Goal: Task Accomplishment & Management: Complete application form

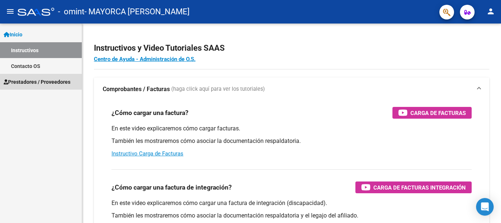
click at [43, 81] on span "Prestadores / Proveedores" at bounding box center [37, 82] width 67 height 8
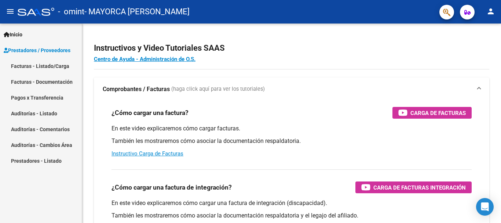
click at [43, 65] on link "Facturas - Listado/Carga" at bounding box center [41, 66] width 82 height 16
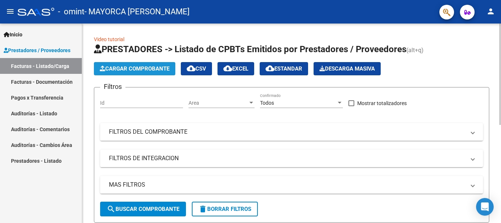
click at [133, 68] on span "Cargar Comprobante" at bounding box center [135, 68] width 70 height 7
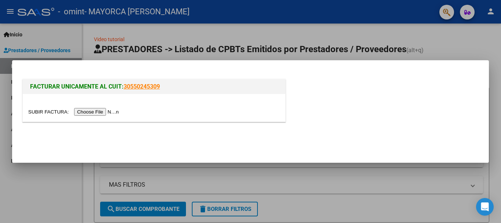
click at [107, 112] on input "file" at bounding box center [74, 112] width 93 height 8
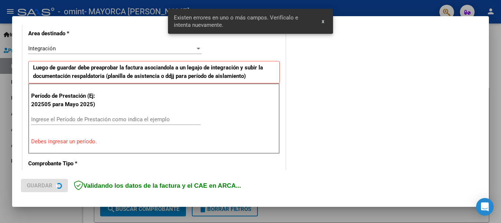
scroll to position [169, 0]
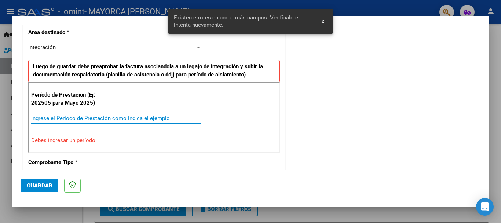
click at [88, 119] on input "Ingrese el Período de Prestación como indica el ejemplo" at bounding box center [115, 118] width 169 height 7
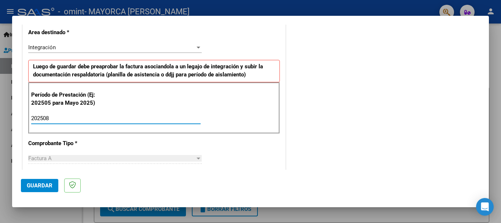
type input "202508"
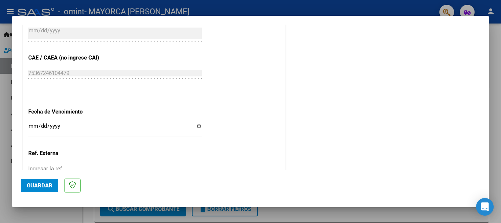
scroll to position [448, 0]
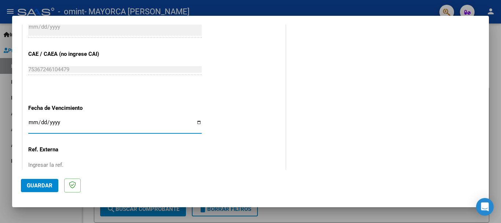
click at [124, 125] on input "Ingresar la fecha" at bounding box center [114, 125] width 173 height 12
type input "[DATE]"
click at [48, 186] on span "Guardar" at bounding box center [40, 185] width 26 height 7
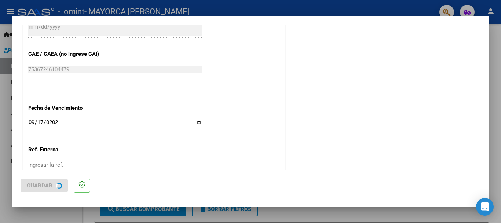
scroll to position [0, 0]
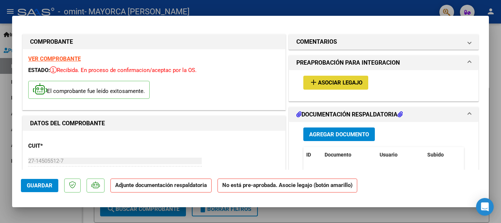
click at [327, 80] on span "Asociar Legajo" at bounding box center [340, 83] width 44 height 7
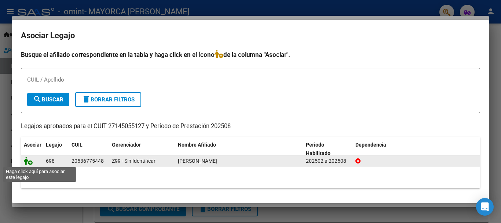
click at [25, 159] on icon at bounding box center [28, 161] width 9 height 8
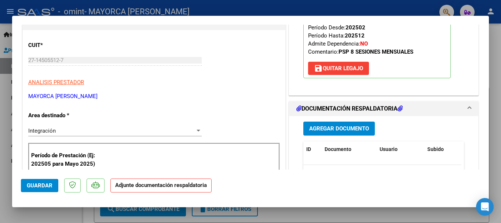
scroll to position [146, 0]
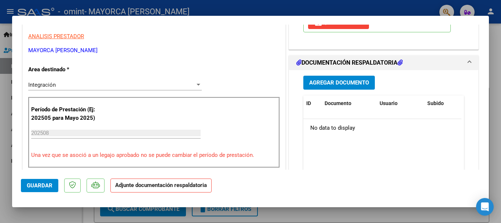
click at [348, 84] on span "Agregar Documento" at bounding box center [339, 83] width 60 height 7
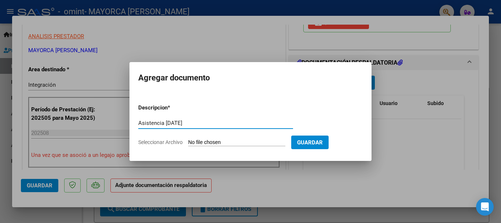
type input "Asistencia [DATE]"
click at [177, 143] on span "Seleccionar Archivo" at bounding box center [160, 142] width 44 height 6
click at [188, 143] on input "Seleccionar Archivo" at bounding box center [236, 142] width 97 height 7
type input "C:\fakepath\[PERSON_NAME] asistencia agosto.pdf"
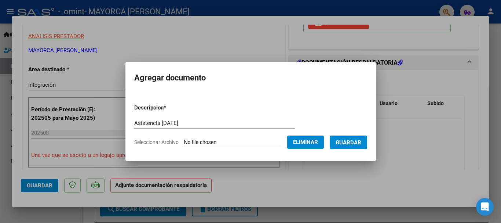
click at [358, 142] on span "Guardar" at bounding box center [349, 142] width 26 height 7
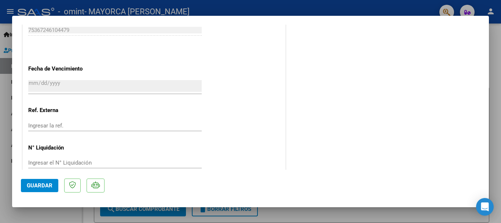
scroll to position [512, 0]
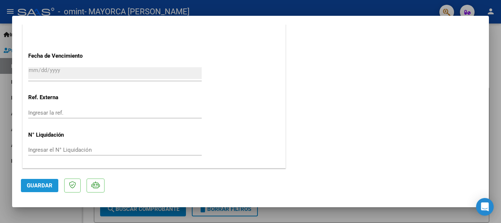
click at [41, 186] on span "Guardar" at bounding box center [40, 185] width 26 height 7
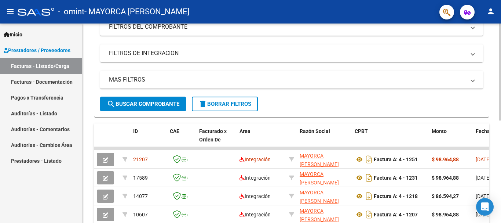
scroll to position [106, 0]
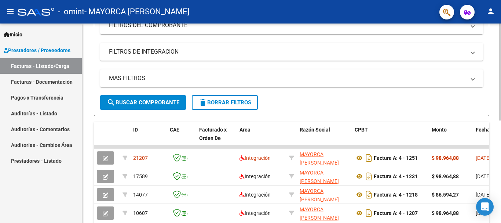
click at [499, 89] on div at bounding box center [500, 125] width 2 height 97
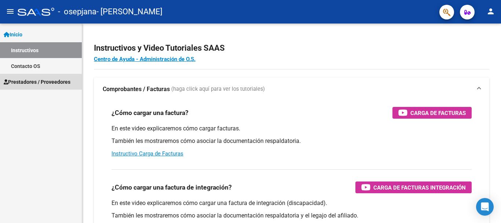
click at [63, 82] on span "Prestadores / Proveedores" at bounding box center [37, 82] width 67 height 8
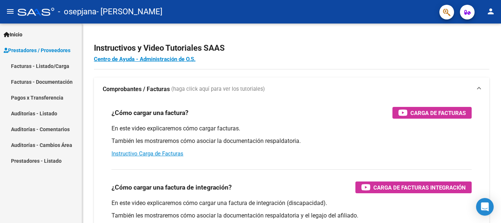
click at [58, 62] on link "Facturas - Listado/Carga" at bounding box center [41, 66] width 82 height 16
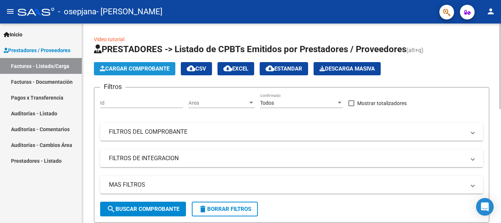
click at [130, 67] on span "Cargar Comprobante" at bounding box center [135, 68] width 70 height 7
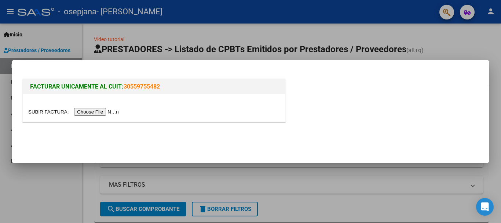
click at [100, 112] on input "file" at bounding box center [74, 112] width 93 height 8
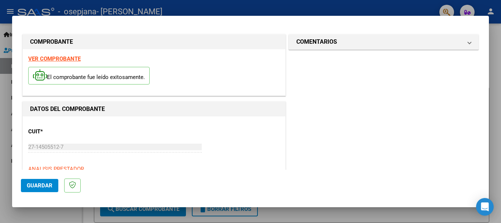
click at [483, 48] on mat-dialog-content "COMPROBANTE VER COMPROBANTE El comprobante fue leído exitosamente. DATOS DEL CO…" at bounding box center [250, 97] width 477 height 145
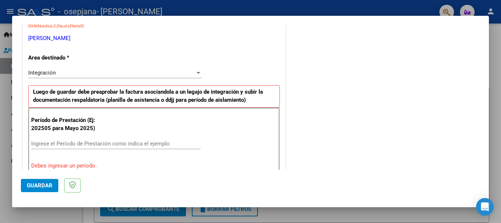
scroll to position [163, 0]
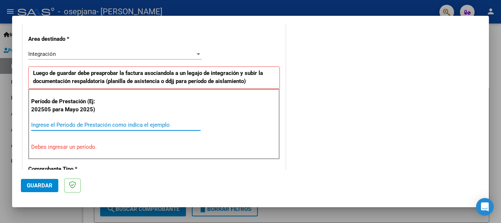
click at [168, 126] on input "Ingrese el Período de Prestación como indica el ejemplo" at bounding box center [115, 124] width 169 height 7
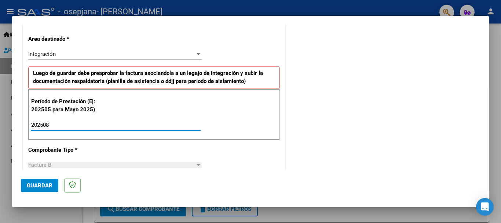
type input "202508"
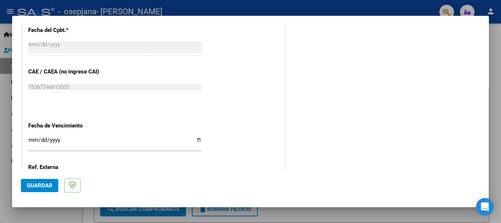
scroll to position [436, 0]
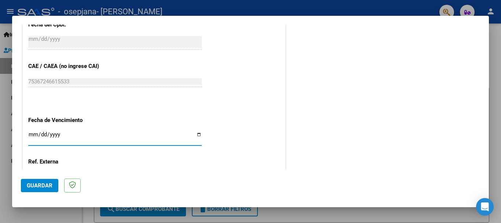
click at [32, 132] on input "Ingresar la fecha" at bounding box center [114, 137] width 173 height 12
type input "[DATE]"
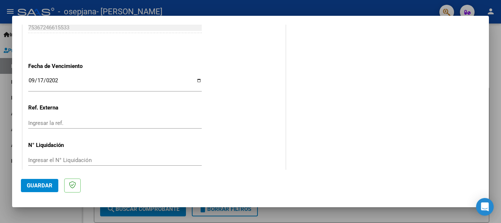
scroll to position [501, 0]
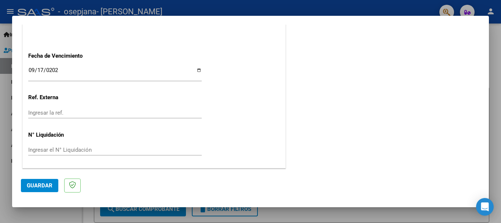
click at [50, 186] on span "Guardar" at bounding box center [40, 185] width 26 height 7
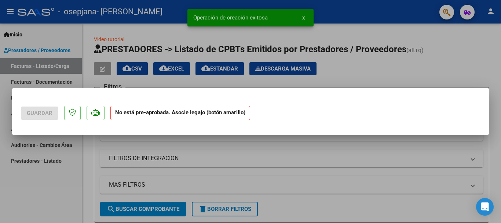
scroll to position [0, 0]
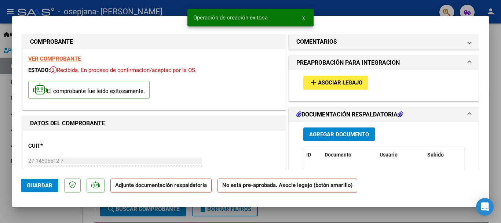
click at [340, 87] on button "add Asociar Legajo" at bounding box center [335, 83] width 65 height 14
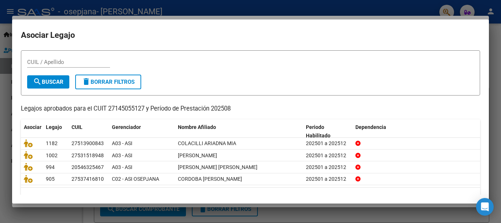
scroll to position [21, 0]
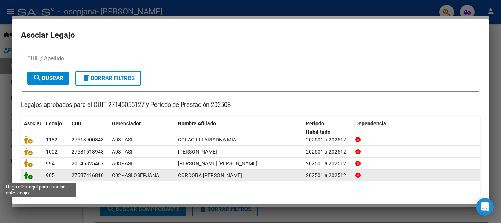
click at [30, 176] on icon at bounding box center [28, 175] width 9 height 8
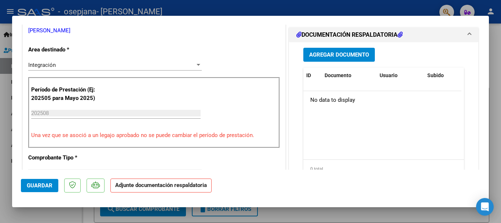
scroll to position [154, 0]
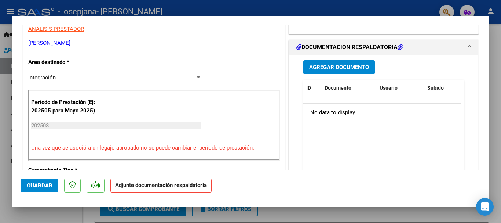
click at [323, 65] on span "Agregar Documento" at bounding box center [339, 67] width 60 height 7
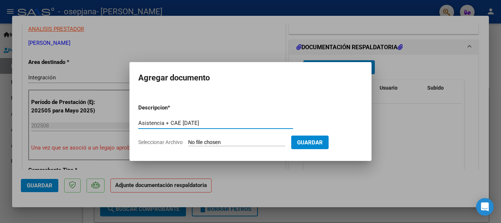
type input "Asistencia + CAE 2025 agosto"
click at [151, 142] on span "Seleccionar Archivo" at bounding box center [160, 142] width 44 height 6
click at [188, 142] on input "Seleccionar Archivo" at bounding box center [236, 142] width 97 height 7
click at [153, 142] on span "Seleccionar Archivo" at bounding box center [160, 142] width 44 height 6
click at [188, 142] on input "Seleccionar Archivo" at bounding box center [236, 142] width 97 height 7
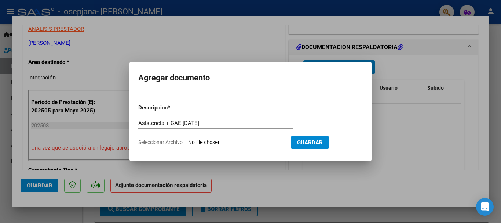
type input "C:\fakepath\Córdoba Sofía asistencia +CAE agosto.pdf"
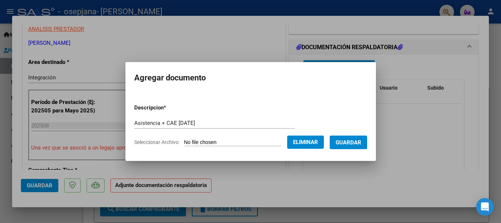
click at [358, 143] on span "Guardar" at bounding box center [349, 142] width 26 height 7
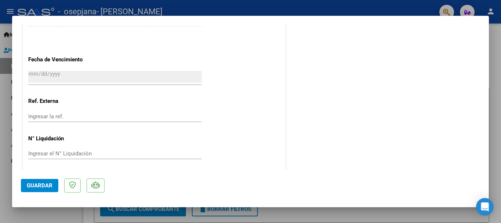
scroll to position [512, 0]
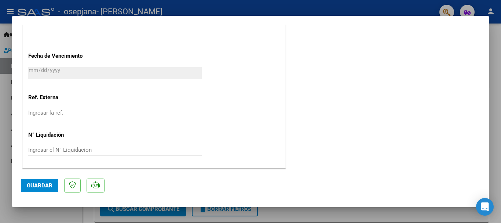
click at [33, 183] on span "Guardar" at bounding box center [40, 185] width 26 height 7
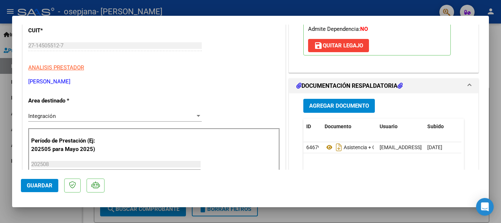
click at [501, 85] on div at bounding box center [250, 111] width 501 height 223
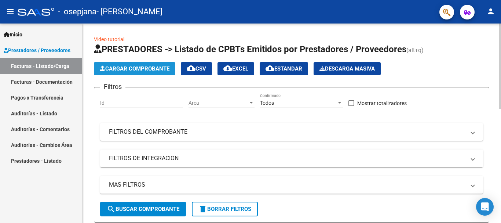
click at [128, 67] on span "Cargar Comprobante" at bounding box center [135, 68] width 70 height 7
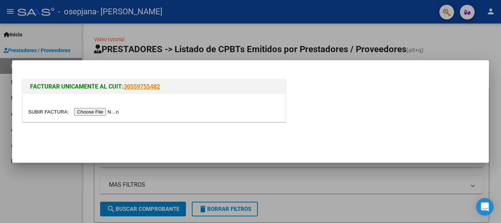
click at [110, 109] on input "file" at bounding box center [74, 112] width 93 height 8
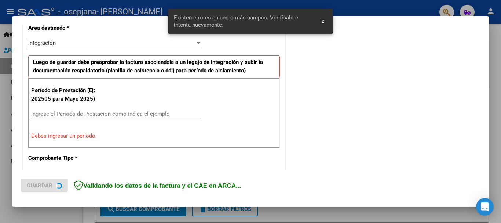
scroll to position [183, 0]
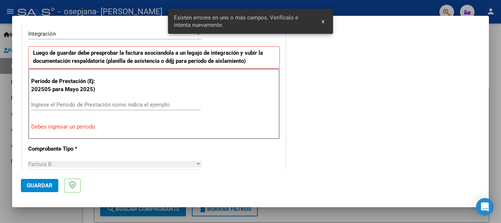
click at [46, 213] on div at bounding box center [250, 111] width 501 height 223
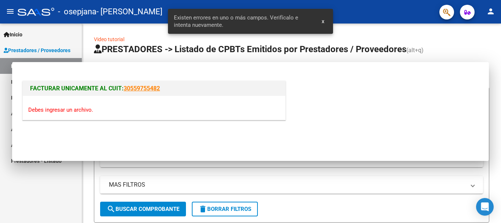
scroll to position [0, 0]
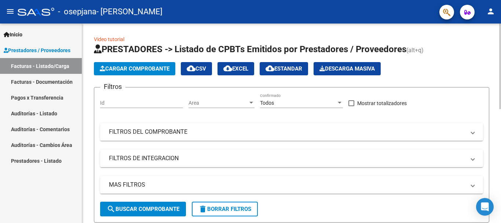
click at [146, 69] on span "Cargar Comprobante" at bounding box center [135, 68] width 70 height 7
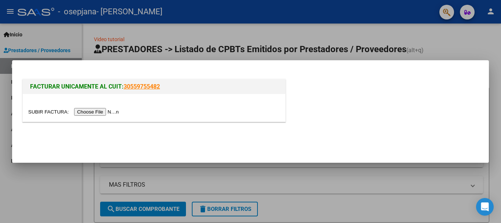
click at [109, 111] on input "file" at bounding box center [74, 112] width 93 height 8
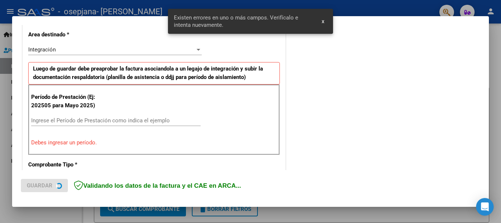
scroll to position [169, 0]
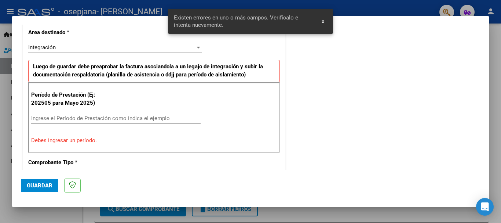
click at [128, 120] on input "Ingrese el Período de Prestación como indica el ejemplo" at bounding box center [115, 118] width 169 height 7
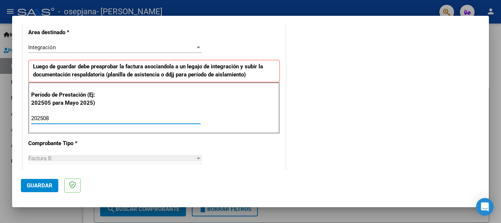
type input "202508"
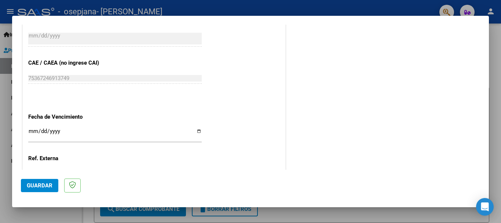
scroll to position [441, 0]
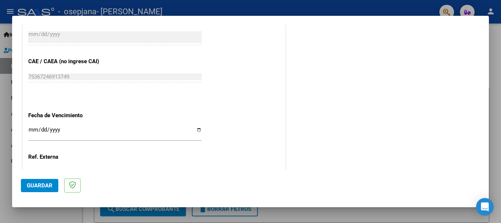
click at [154, 125] on div "Ingresar la fecha" at bounding box center [114, 133] width 173 height 16
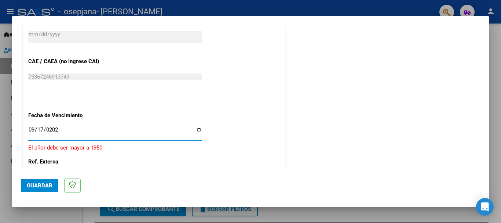
type input "[DATE]"
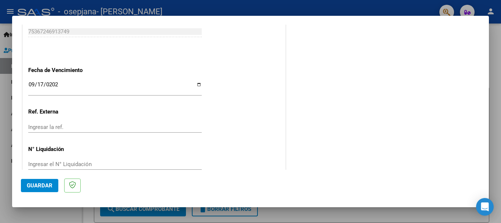
scroll to position [490, 0]
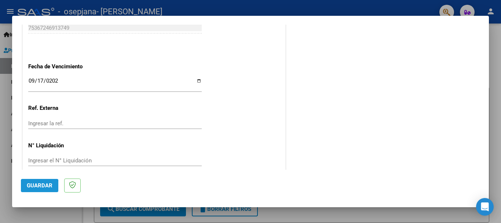
click at [26, 186] on button "Guardar" at bounding box center [39, 185] width 37 height 13
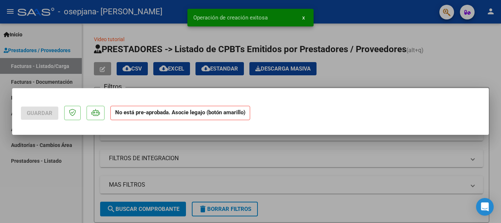
scroll to position [0, 0]
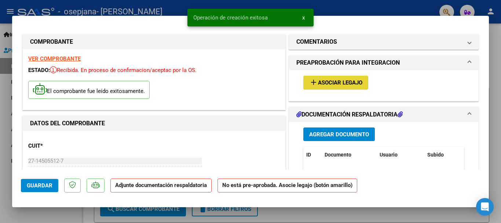
click at [322, 82] on span "Asociar Legajo" at bounding box center [340, 83] width 44 height 7
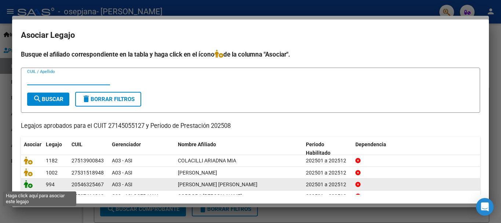
click at [31, 186] on icon at bounding box center [28, 184] width 9 height 8
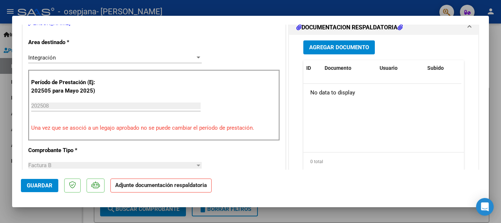
scroll to position [175, 0]
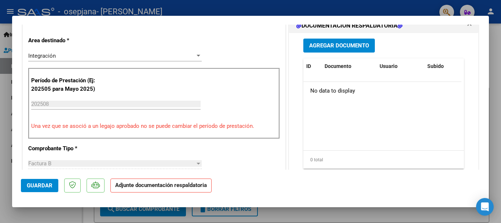
click at [333, 49] on span "Agregar Documento" at bounding box center [339, 46] width 60 height 7
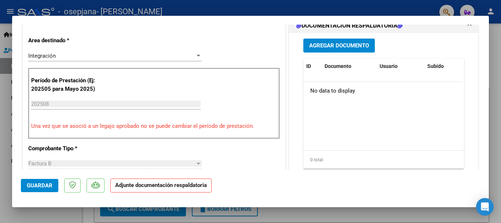
click at [333, 49] on span "Agregar Documento" at bounding box center [339, 46] width 60 height 7
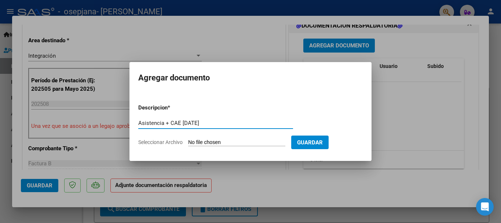
drag, startPoint x: 223, startPoint y: 121, endPoint x: 125, endPoint y: 115, distance: 98.4
click at [125, 115] on div "COMPROBANTE VER COMPROBANTE ESTADO: Recibida. En proceso de confirmacion/acepta…" at bounding box center [250, 111] width 501 height 223
type input "Asistencia + CAE 2025 agosto"
click at [321, 142] on span "Guardar" at bounding box center [310, 142] width 26 height 7
click at [173, 142] on span "Seleccionar Archivo" at bounding box center [160, 142] width 44 height 6
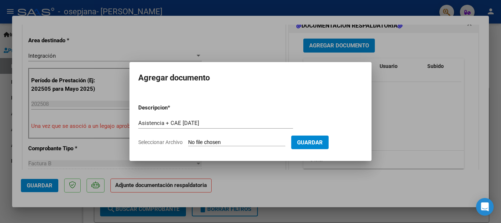
click at [188, 142] on input "Seleccionar Archivo" at bounding box center [236, 142] width 97 height 7
type input "C:\fakepath\Giménez Santacruz Dante asistencia +CAE agosto.pdf"
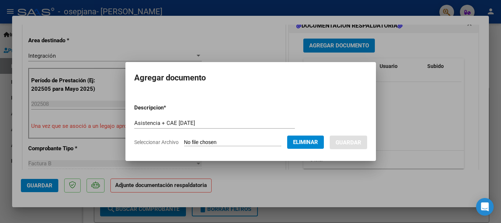
click at [426, 114] on div at bounding box center [250, 111] width 501 height 223
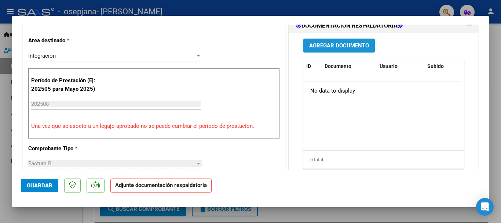
click at [349, 49] on span "Agregar Documento" at bounding box center [339, 46] width 60 height 7
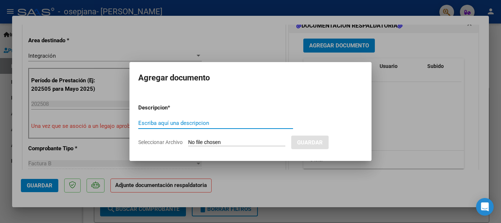
click at [193, 120] on input "Escriba aquí una descripcion" at bounding box center [215, 123] width 155 height 7
type input "Asistencia + CAE 2025 agosto"
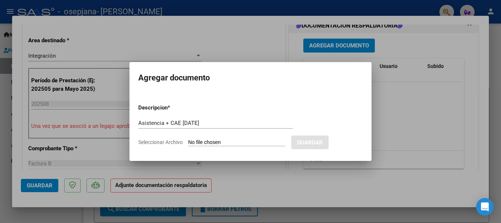
click at [172, 140] on span "Seleccionar Archivo" at bounding box center [160, 142] width 44 height 6
click at [188, 140] on input "Seleccionar Archivo" at bounding box center [236, 142] width 97 height 7
type input "C:\fakepath\Giménez Santacruz Dante asistencia +CAE agosto.pdf"
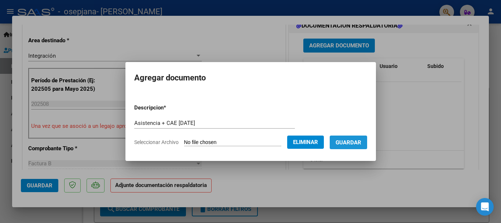
click at [353, 144] on span "Guardar" at bounding box center [349, 142] width 26 height 7
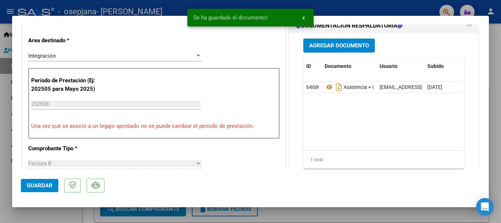
scroll to position [512, 0]
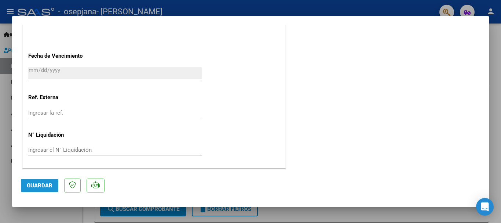
click at [32, 186] on span "Guardar" at bounding box center [40, 185] width 26 height 7
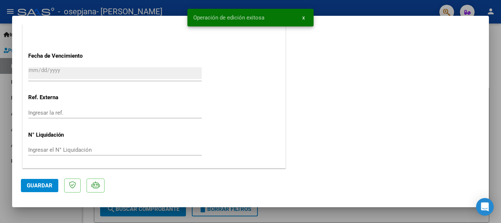
click at [36, 217] on div at bounding box center [250, 111] width 501 height 223
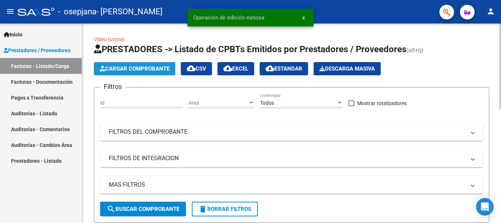
click at [126, 64] on button "Cargar Comprobante" at bounding box center [134, 68] width 81 height 13
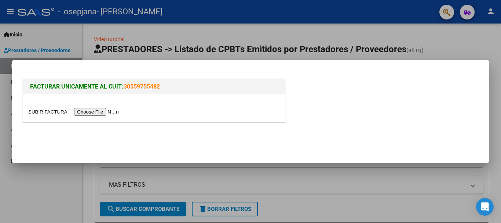
click at [91, 113] on input "file" at bounding box center [74, 112] width 93 height 8
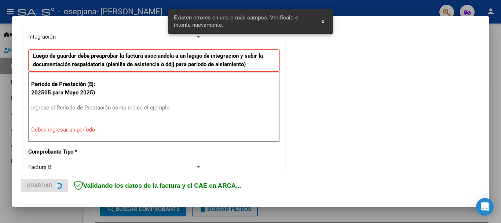
scroll to position [183, 0]
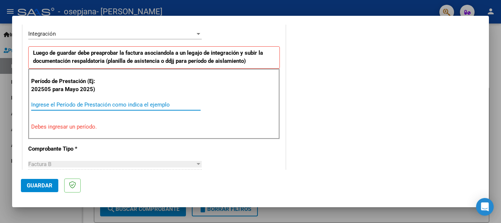
click at [119, 104] on input "Ingrese el Período de Prestación como indica el ejemplo" at bounding box center [115, 104] width 169 height 7
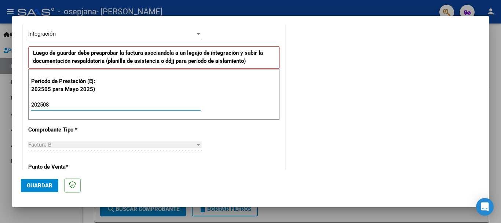
type input "202508"
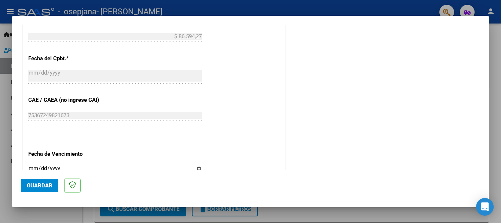
scroll to position [417, 0]
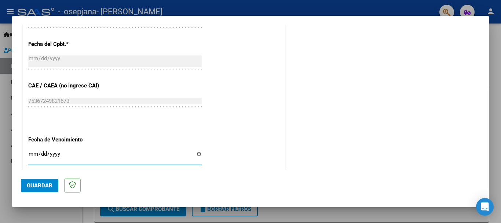
click at [35, 151] on input "Ingresar la fecha" at bounding box center [114, 157] width 173 height 12
type input "[DATE]"
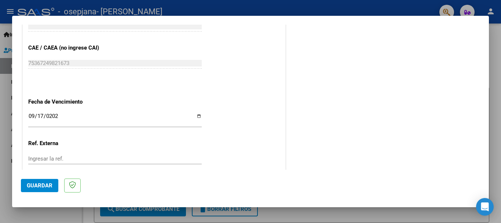
scroll to position [486, 0]
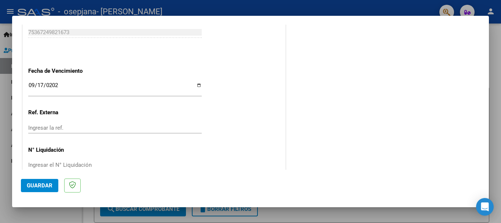
click at [52, 184] on span "Guardar" at bounding box center [40, 185] width 26 height 7
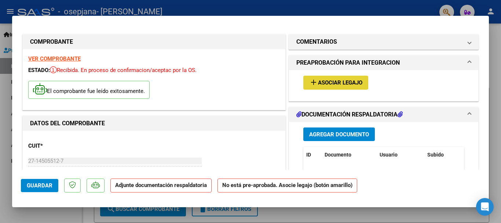
click at [320, 86] on span "Asociar Legajo" at bounding box center [340, 83] width 44 height 7
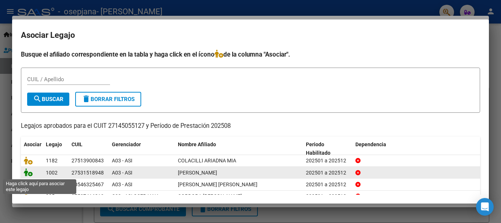
click at [29, 173] on icon at bounding box center [28, 172] width 9 height 8
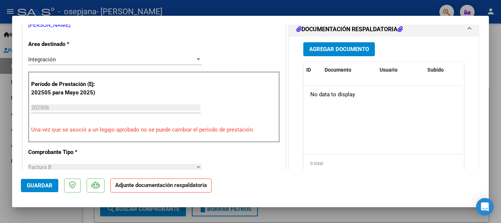
scroll to position [175, 0]
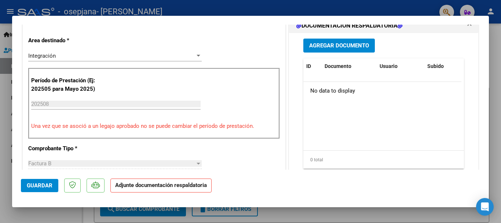
click at [354, 41] on button "Agregar Documento" at bounding box center [339, 46] width 72 height 14
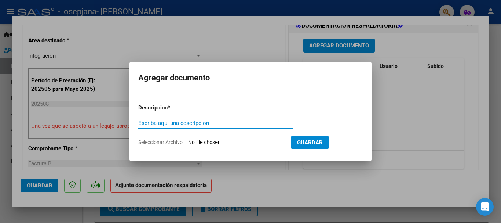
paste input "Asistencia + CAE 2025 agosto"
type input "Asistencia + CAE 2025 agosto"
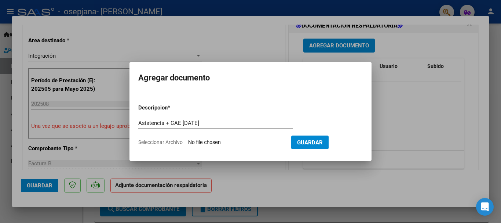
click at [179, 142] on span "Seleccionar Archivo" at bounding box center [160, 142] width 44 height 6
click at [188, 142] on input "Seleccionar Archivo" at bounding box center [236, 142] width 97 height 7
type input "C:\fakepath\Fernández Bianca asistencia + CAE agosto.pdf"
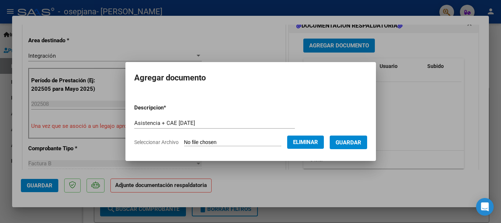
click at [355, 144] on span "Guardar" at bounding box center [349, 142] width 26 height 7
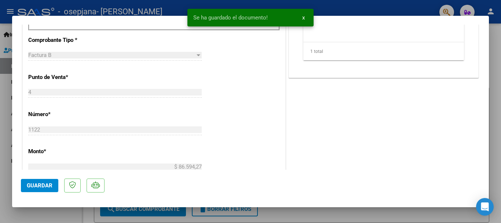
scroll to position [488, 0]
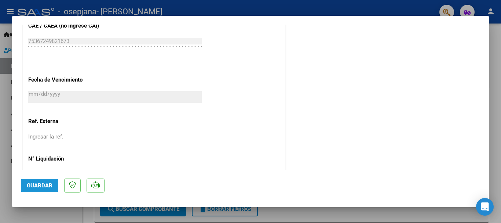
click at [39, 183] on span "Guardar" at bounding box center [40, 185] width 26 height 7
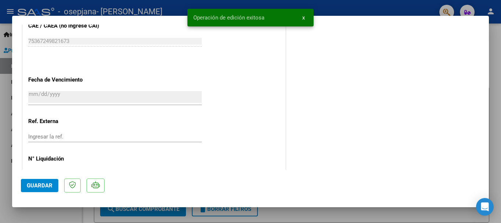
click at [49, 215] on div at bounding box center [250, 111] width 501 height 223
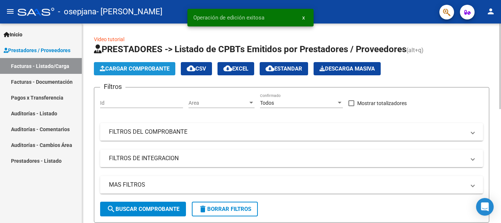
click at [119, 67] on span "Cargar Comprobante" at bounding box center [135, 68] width 70 height 7
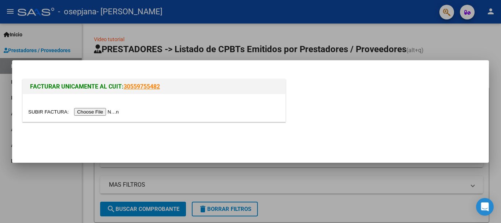
click at [107, 112] on input "file" at bounding box center [74, 112] width 93 height 8
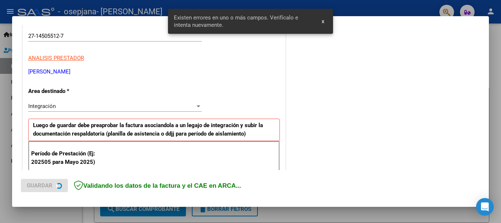
scroll to position [183, 0]
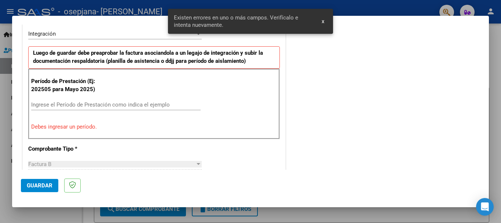
click at [147, 100] on div "Ingrese el Período de Prestación como indica el ejemplo" at bounding box center [115, 104] width 169 height 11
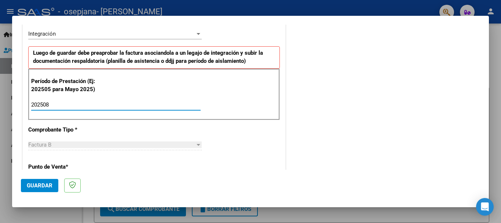
type input "202508"
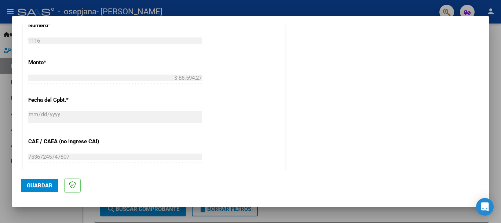
scroll to position [412, 0]
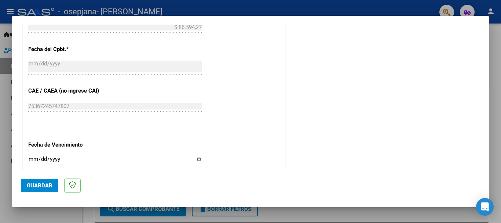
click at [36, 162] on input "Ingresar la fecha" at bounding box center [114, 162] width 173 height 12
type input "[DATE]"
click at [38, 182] on span "Guardar" at bounding box center [40, 185] width 26 height 7
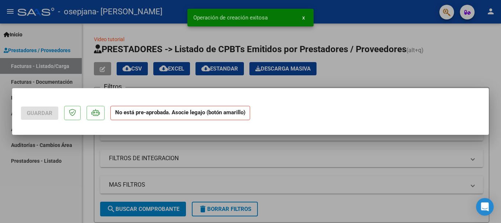
scroll to position [0, 0]
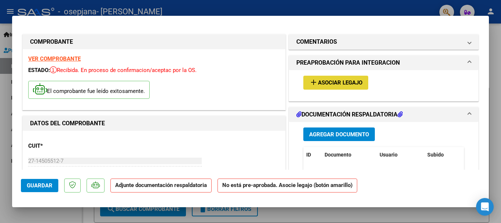
click at [350, 84] on span "Asociar Legajo" at bounding box center [340, 83] width 44 height 7
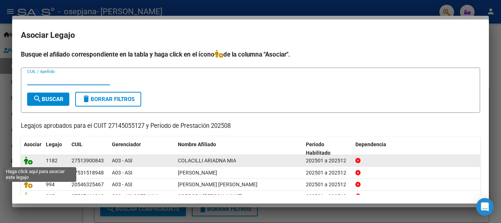
click at [31, 161] on icon at bounding box center [28, 160] width 9 height 8
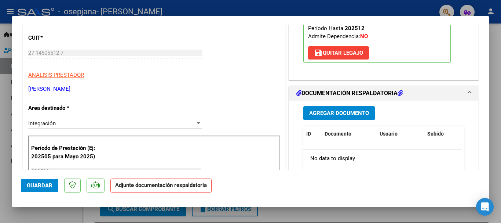
scroll to position [117, 0]
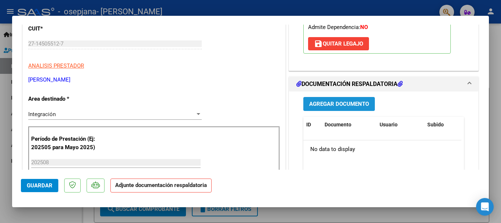
click at [363, 100] on button "Agregar Documento" at bounding box center [339, 104] width 72 height 14
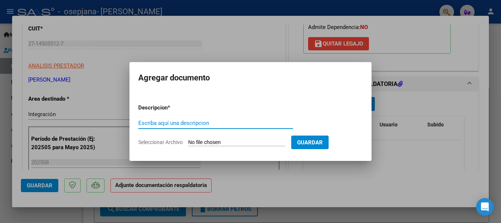
click at [363, 100] on mat-dialog-content "Descripcion * Escriba aquí una descripcion Seleccionar Archivo Guardar" at bounding box center [250, 121] width 242 height 59
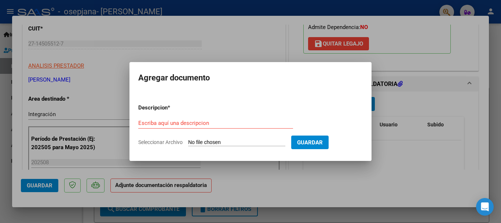
click at [234, 121] on input "Escriba aquí una descripcion" at bounding box center [215, 123] width 155 height 7
paste input "Asistencia + CAE 2025 agosto"
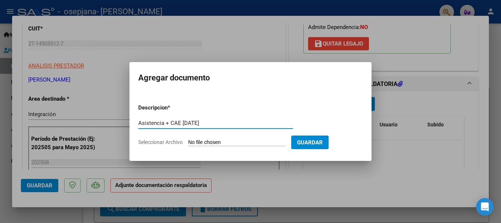
type input "Asistencia + CAE 2025 agosto"
click at [157, 143] on span "Seleccionar Archivo" at bounding box center [160, 142] width 44 height 6
click at [188, 143] on input "Seleccionar Archivo" at bounding box center [236, 142] width 97 height 7
type input "C:\fakepath\Colacilli, Ariadna Mia asistencia + CAE agosto.pdf"
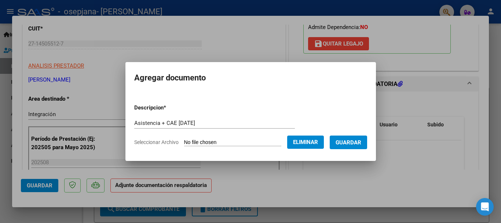
click at [355, 142] on span "Guardar" at bounding box center [349, 142] width 26 height 7
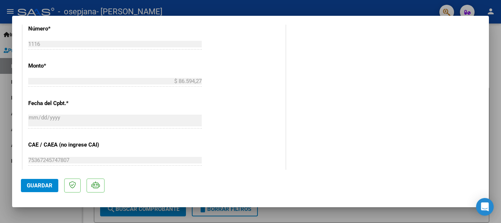
scroll to position [373, 0]
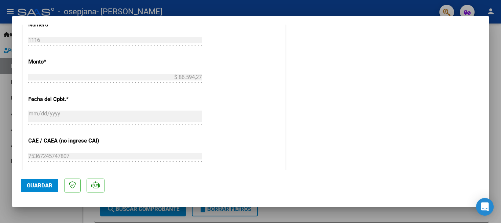
click at [42, 186] on span "Guardar" at bounding box center [40, 185] width 26 height 7
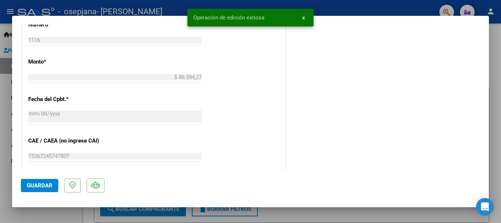
click at [29, 214] on div at bounding box center [250, 111] width 501 height 223
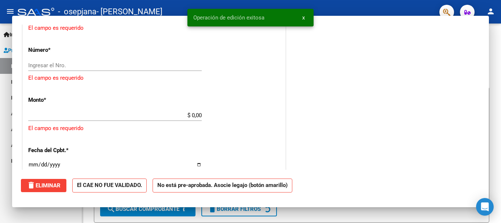
scroll to position [0, 0]
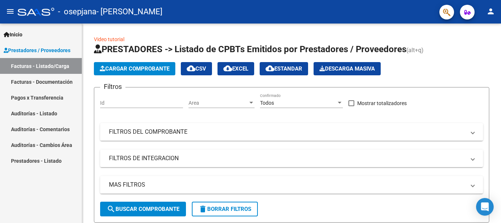
click at [32, 66] on link "Facturas - Listado/Carga" at bounding box center [41, 66] width 82 height 16
drag, startPoint x: 499, startPoint y: 76, endPoint x: 499, endPoint y: 84, distance: 8.4
drag, startPoint x: 499, startPoint y: 84, endPoint x: 500, endPoint y: 92, distance: 7.4
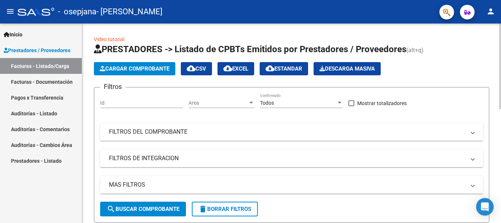
click at [501, 92] on div at bounding box center [500, 65] width 2 height 85
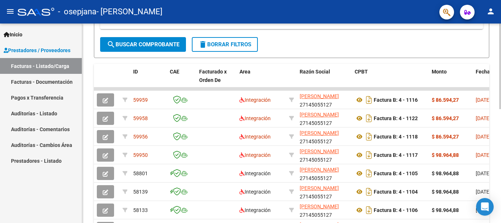
scroll to position [167, 0]
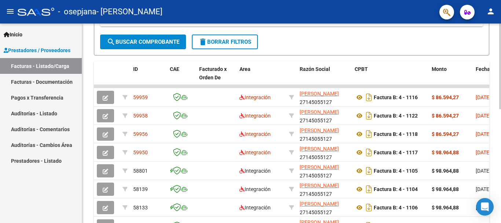
click at [501, 163] on div at bounding box center [500, 138] width 2 height 85
